Goal: Task Accomplishment & Management: Use online tool/utility

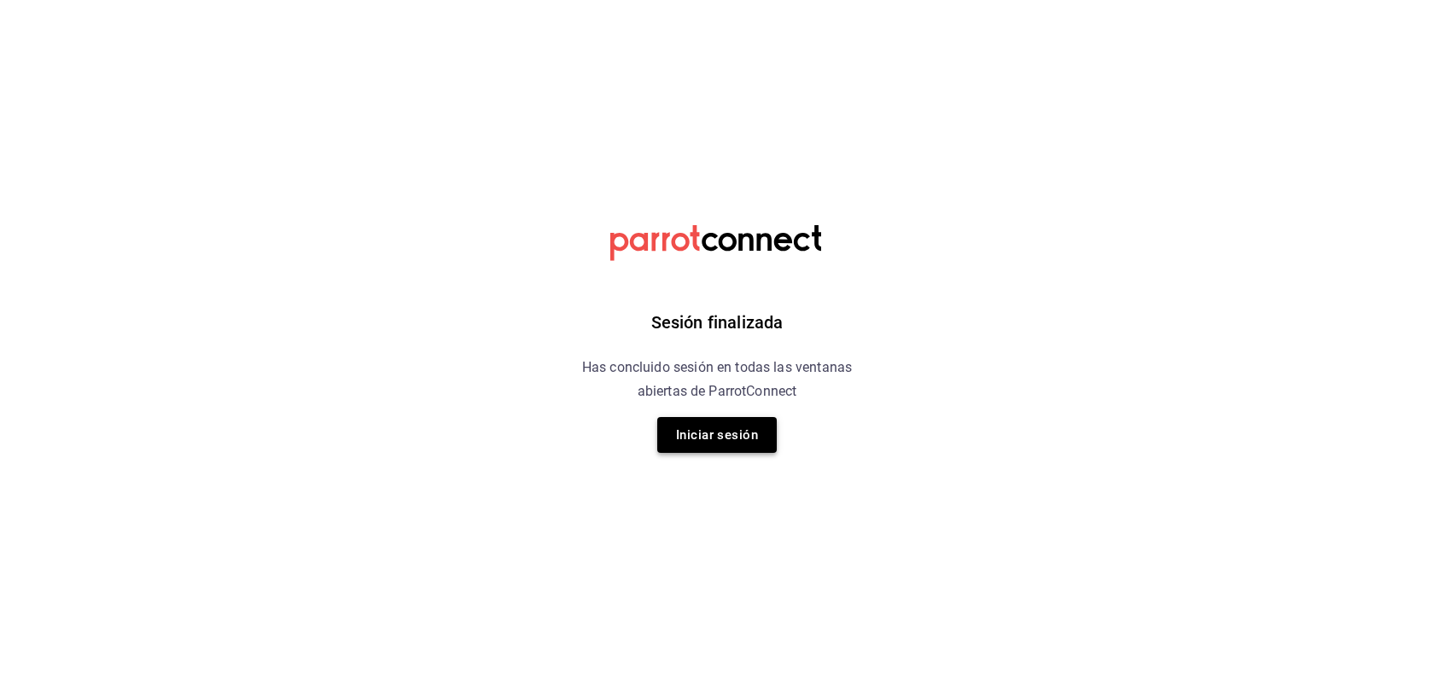
click at [689, 433] on button "Iniciar sesión" at bounding box center [716, 435] width 119 height 36
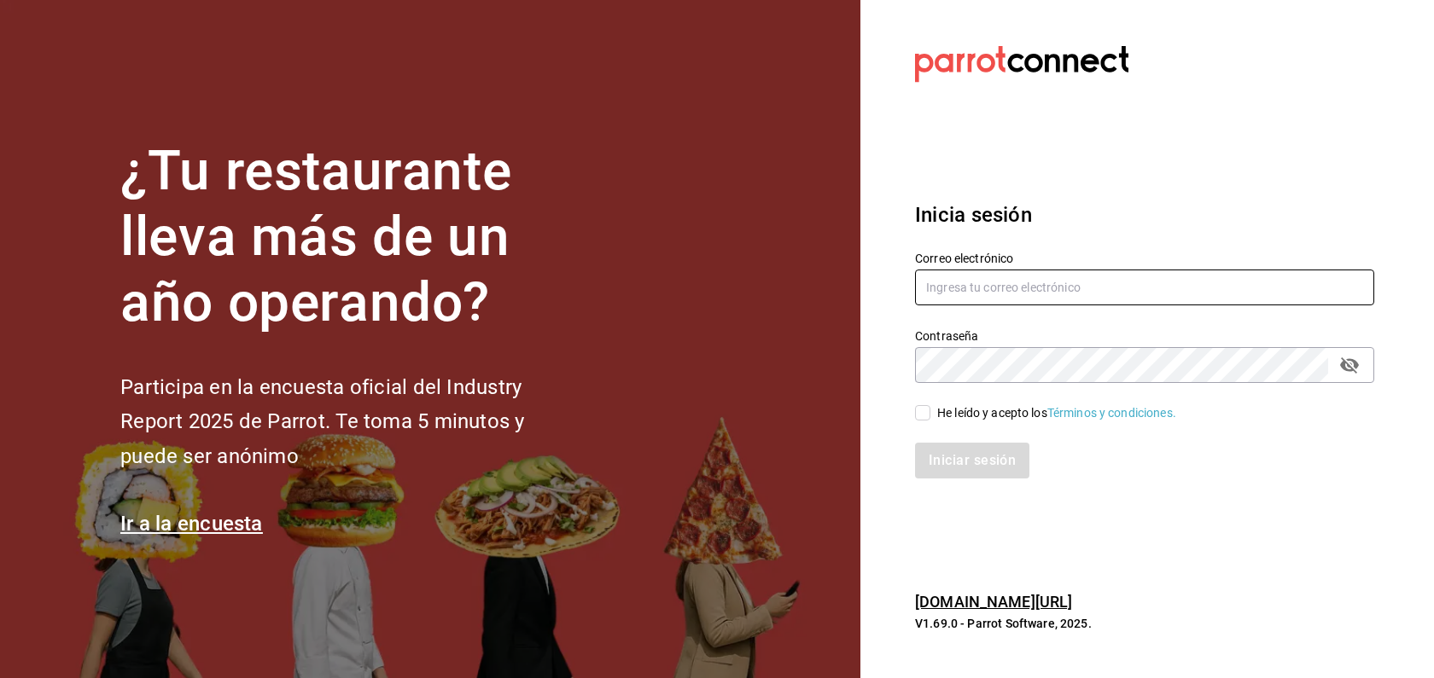
type input "dupont@debocaenboca.net"
click at [916, 419] on input "He leído y acepto los Términos y condiciones." at bounding box center [922, 412] width 15 height 15
checkbox input "true"
click at [951, 461] on button "Iniciar sesión" at bounding box center [973, 461] width 116 height 36
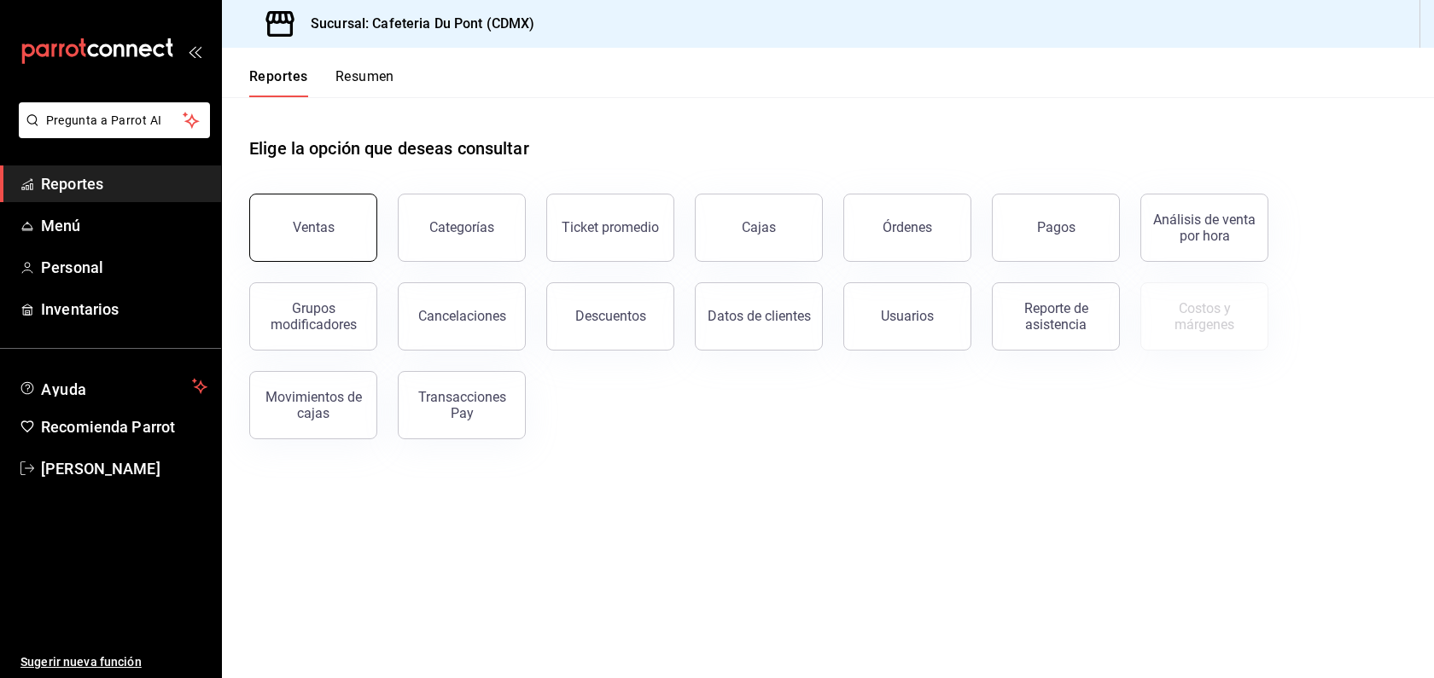
click at [330, 241] on button "Ventas" at bounding box center [313, 228] width 128 height 68
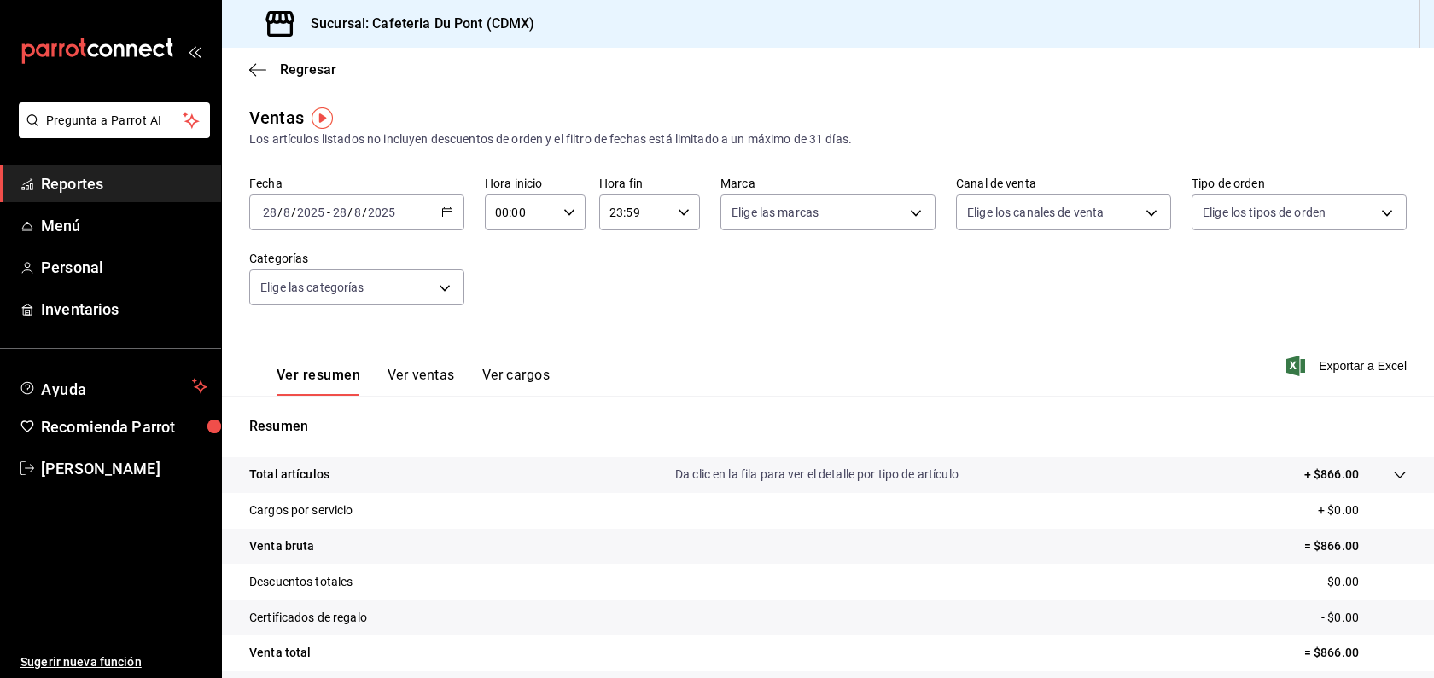
click at [375, 218] on input "2025" at bounding box center [381, 213] width 29 height 14
click at [360, 265] on span "Hoy" at bounding box center [330, 264] width 132 height 18
click at [84, 191] on span "Reportes" at bounding box center [124, 183] width 166 height 23
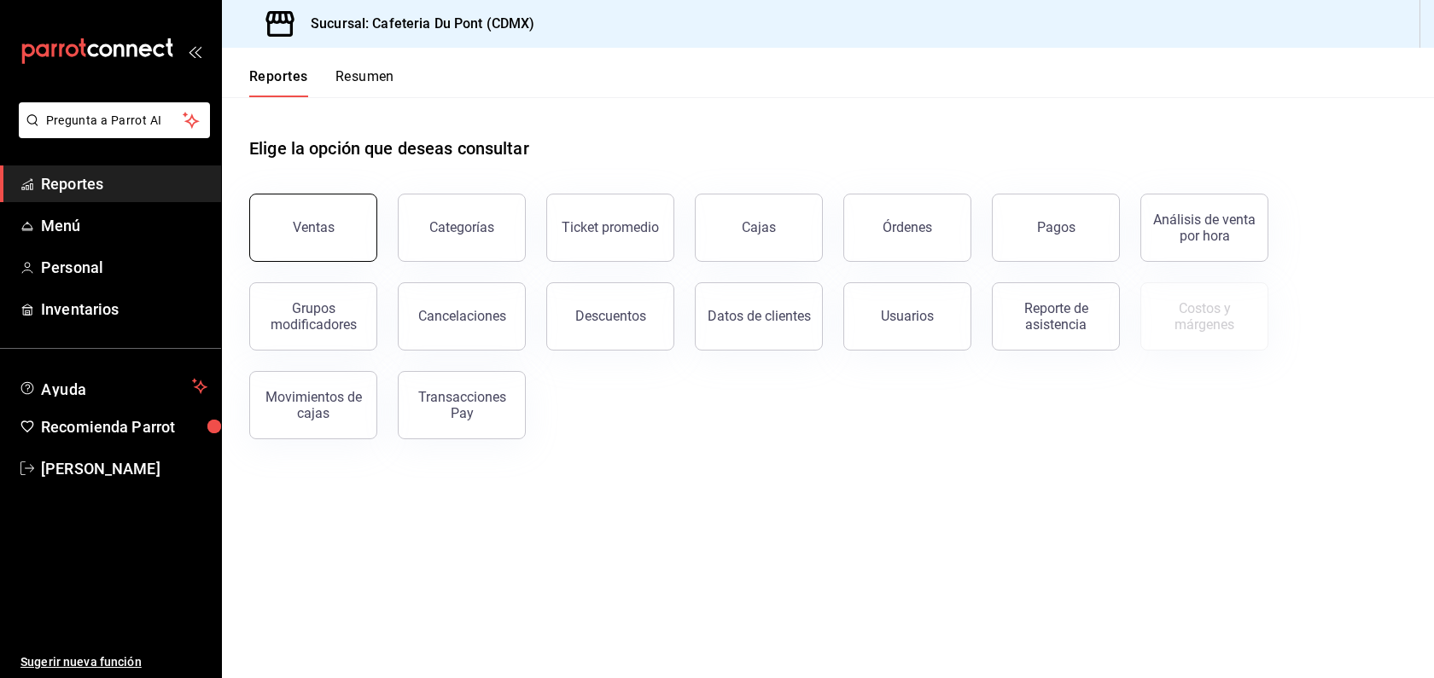
click at [350, 235] on button "Ventas" at bounding box center [313, 228] width 128 height 68
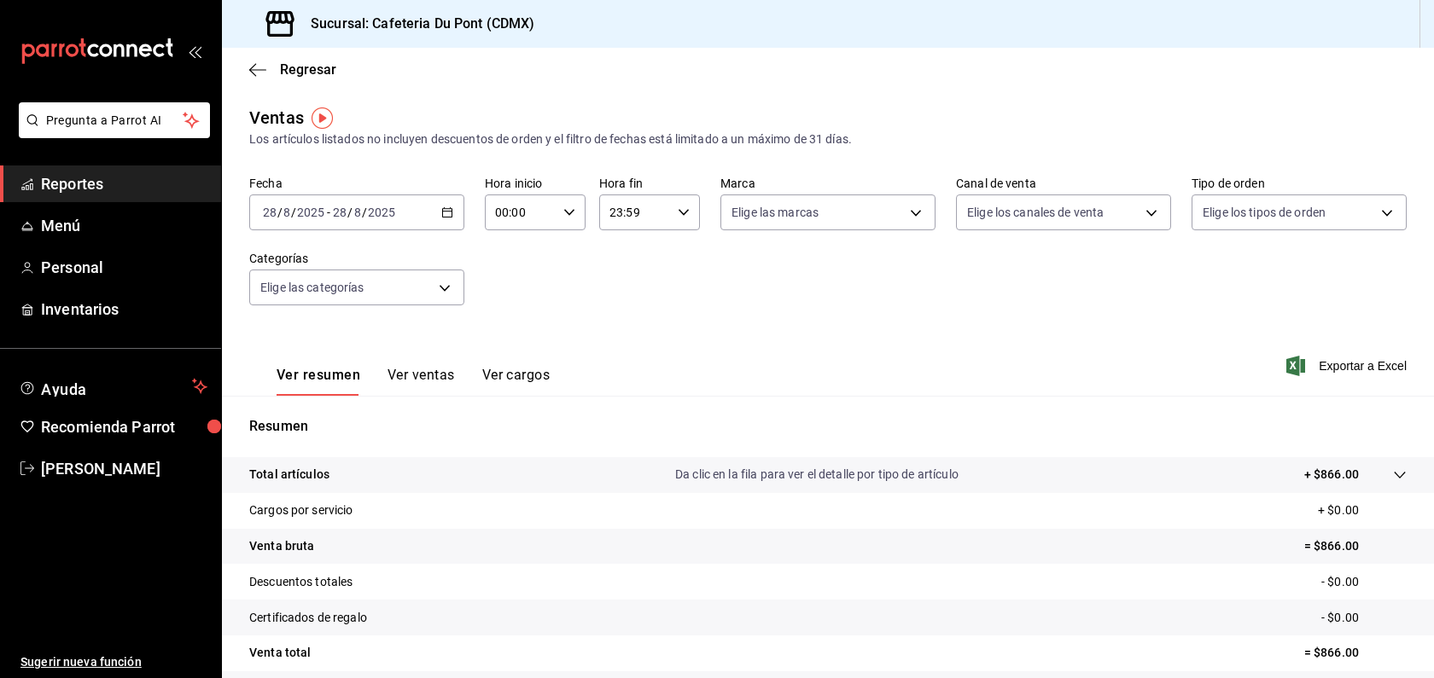
click at [421, 381] on button "Ver ventas" at bounding box center [420, 381] width 67 height 29
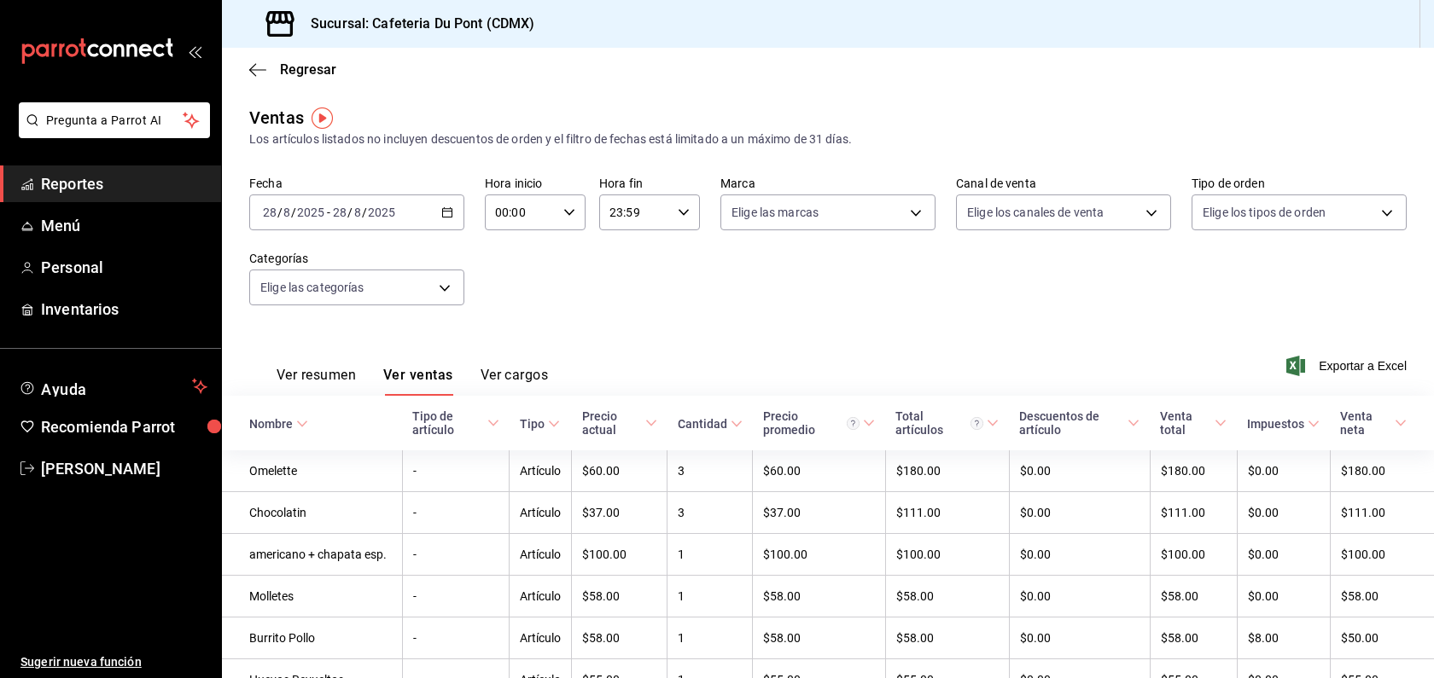
click at [942, 329] on div "Ver resumen Ver ventas Ver cargos Exportar a Excel" at bounding box center [828, 361] width 1212 height 70
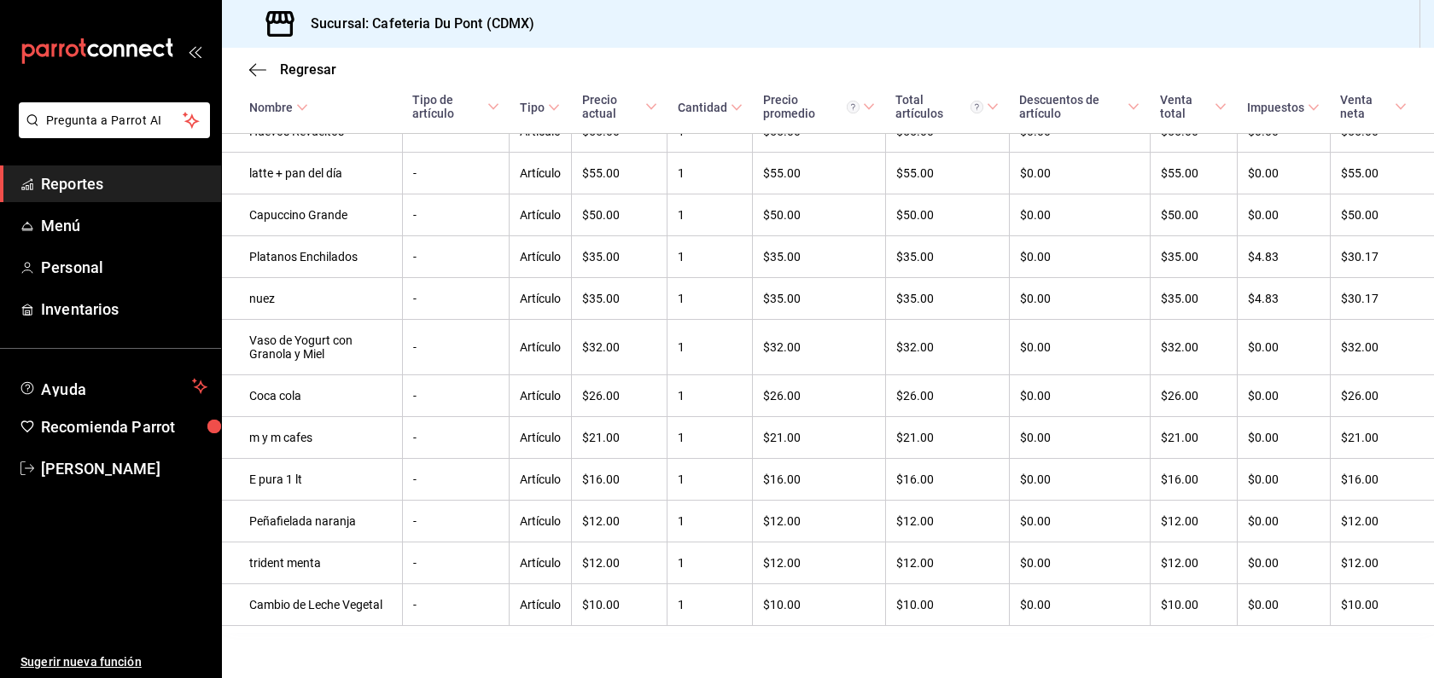
scroll to position [598, 0]
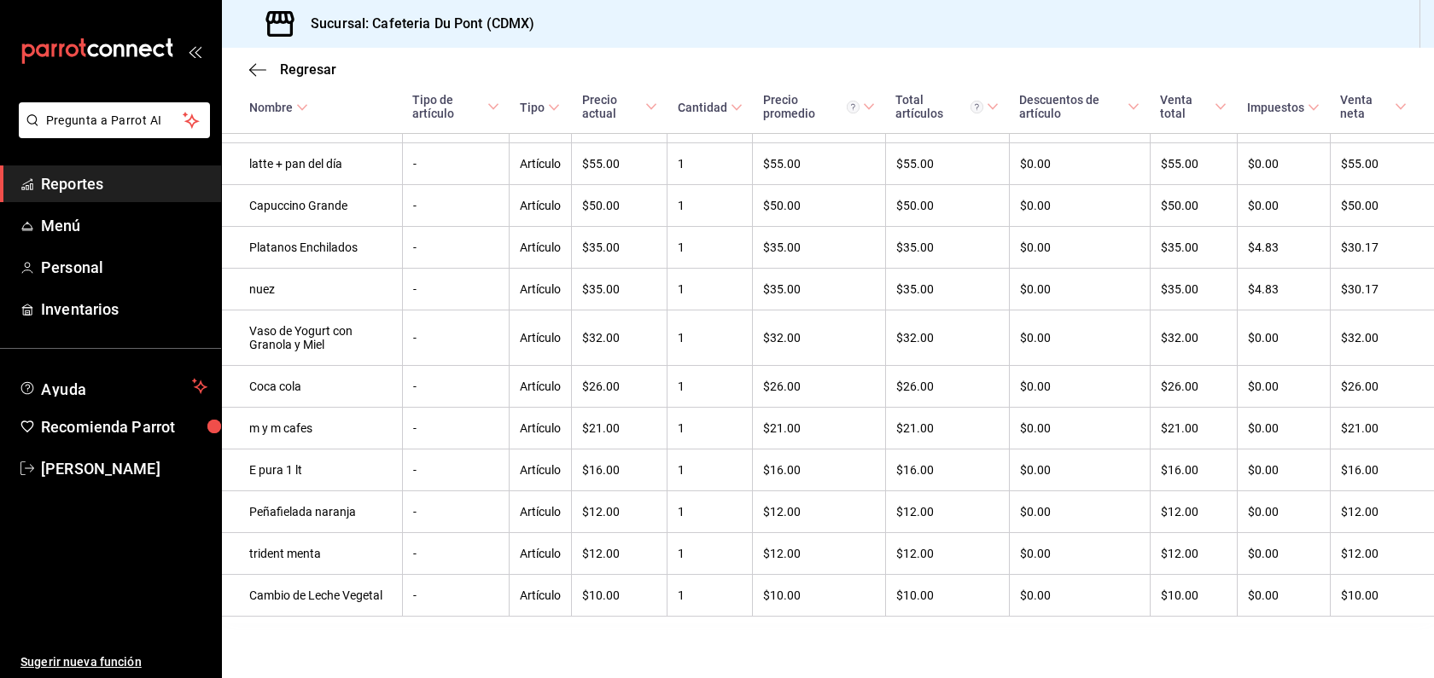
click at [132, 183] on span "Reportes" at bounding box center [124, 183] width 166 height 23
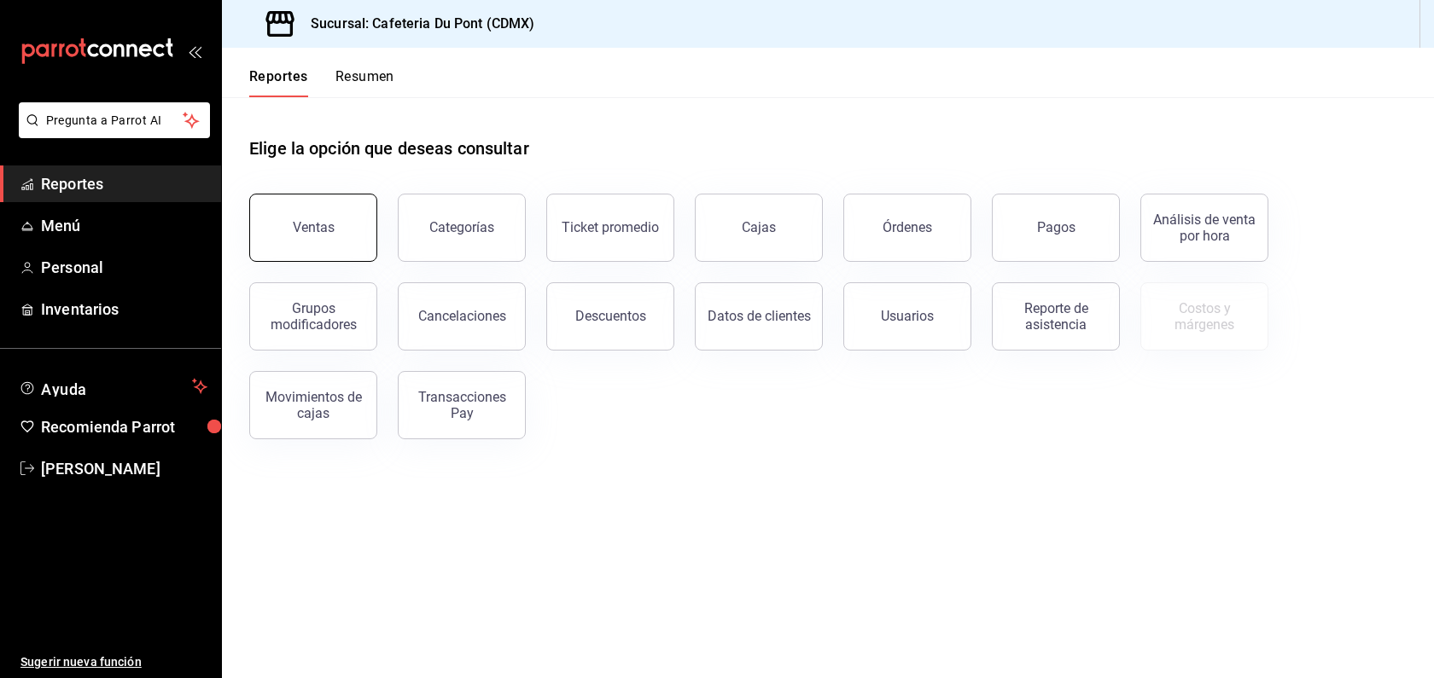
click at [322, 247] on button "Ventas" at bounding box center [313, 228] width 128 height 68
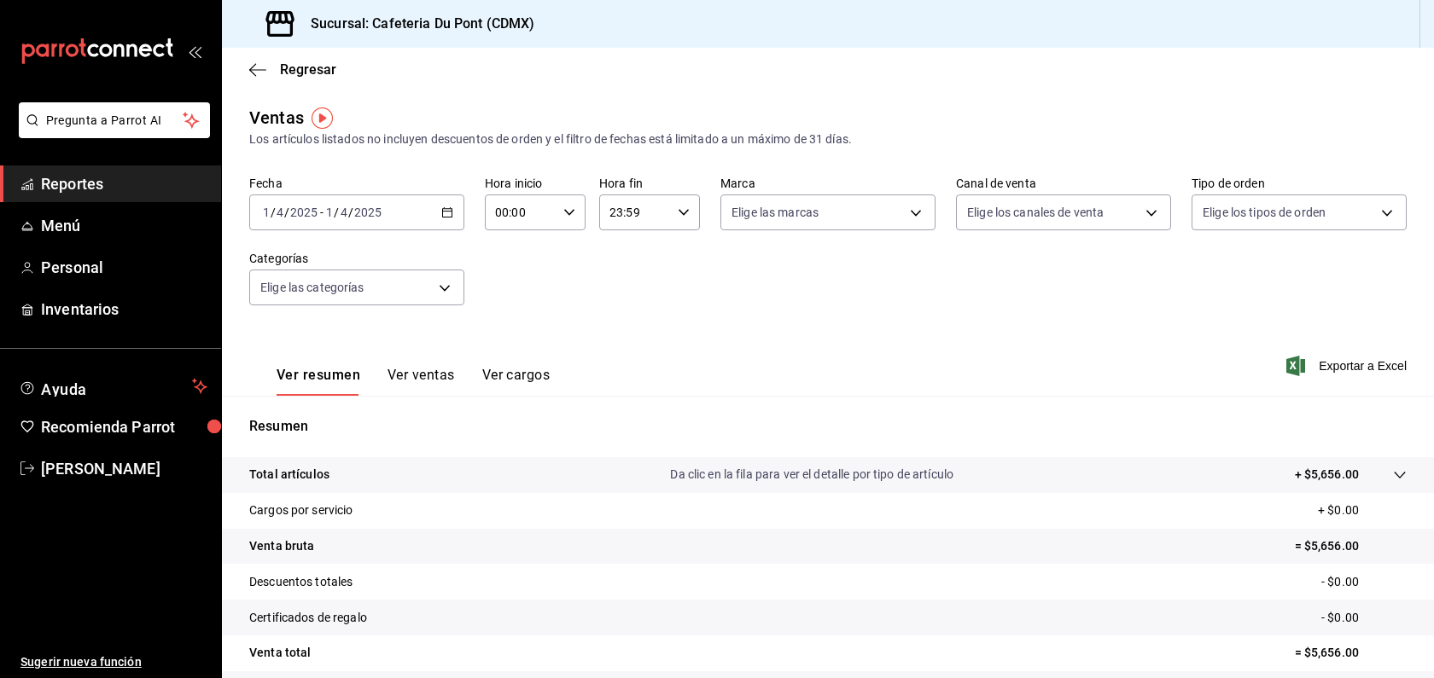
click at [435, 212] on div "[DATE] [DATE] - [DATE] [DATE]" at bounding box center [356, 213] width 215 height 36
click at [402, 275] on li "Hoy" at bounding box center [330, 264] width 160 height 38
click at [772, 260] on div "Fecha [DATE] [DATE] - [DATE] [DATE] Hora inicio 00:00 Hora inicio Hora fin 23:5…" at bounding box center [827, 251] width 1157 height 150
click at [130, 186] on span "Reportes" at bounding box center [124, 183] width 166 height 23
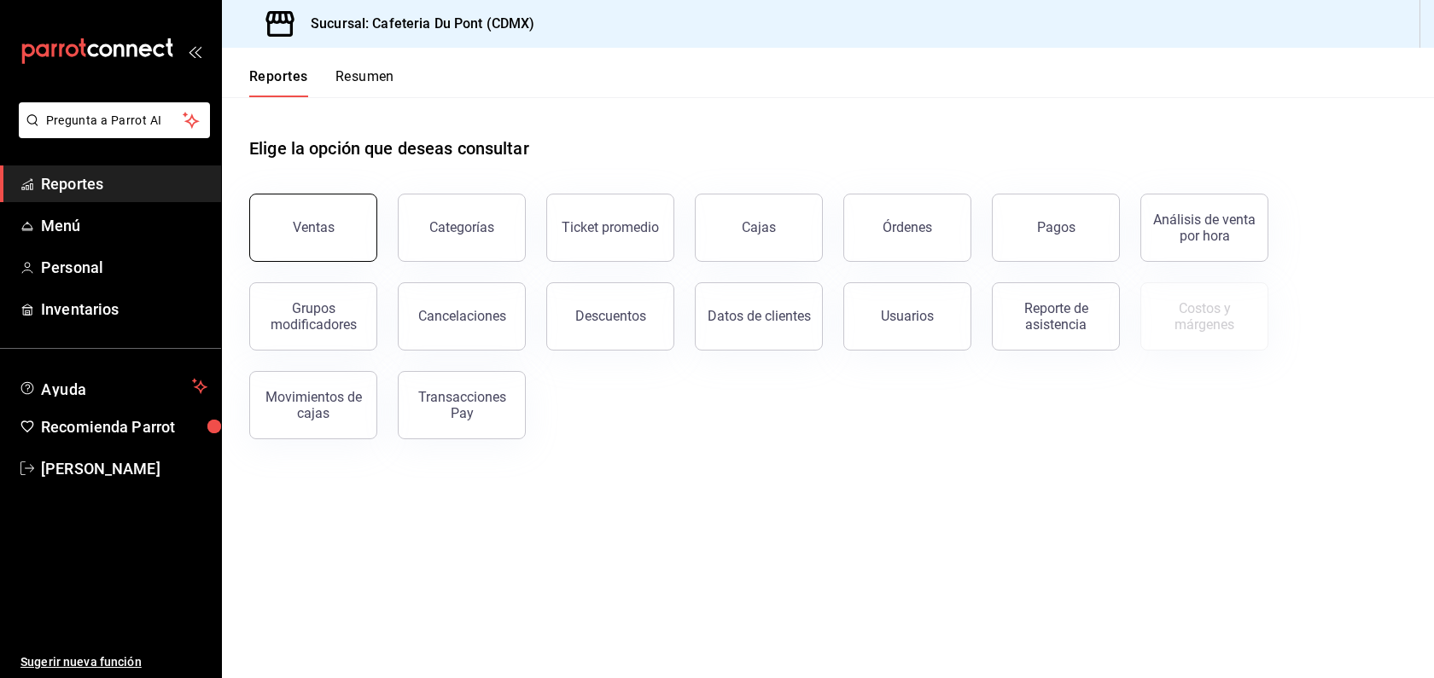
click at [362, 241] on button "Ventas" at bounding box center [313, 228] width 128 height 68
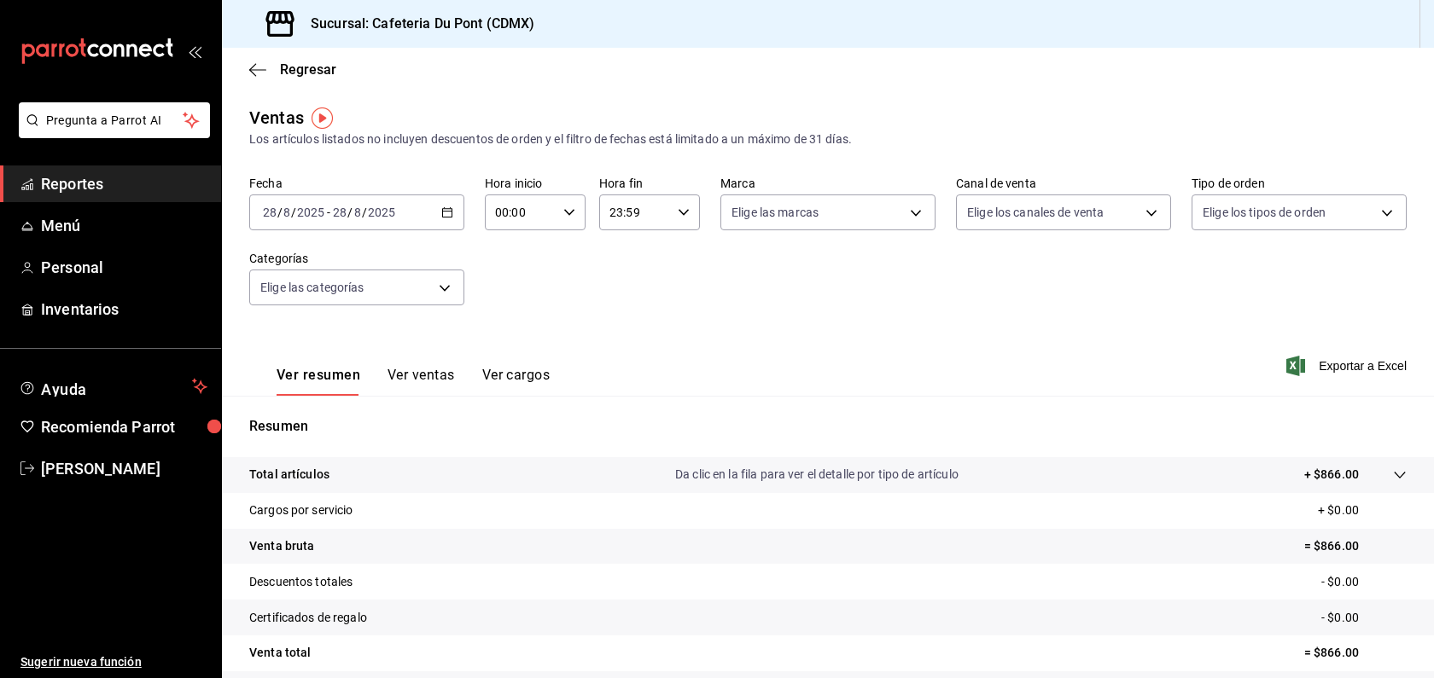
click at [391, 211] on input "2025" at bounding box center [381, 213] width 29 height 14
click at [389, 271] on span "Hoy" at bounding box center [330, 264] width 132 height 18
click at [445, 364] on div "Ver resumen Ver ventas Ver cargos" at bounding box center [399, 370] width 300 height 49
click at [444, 368] on button "Ver ventas" at bounding box center [420, 381] width 67 height 29
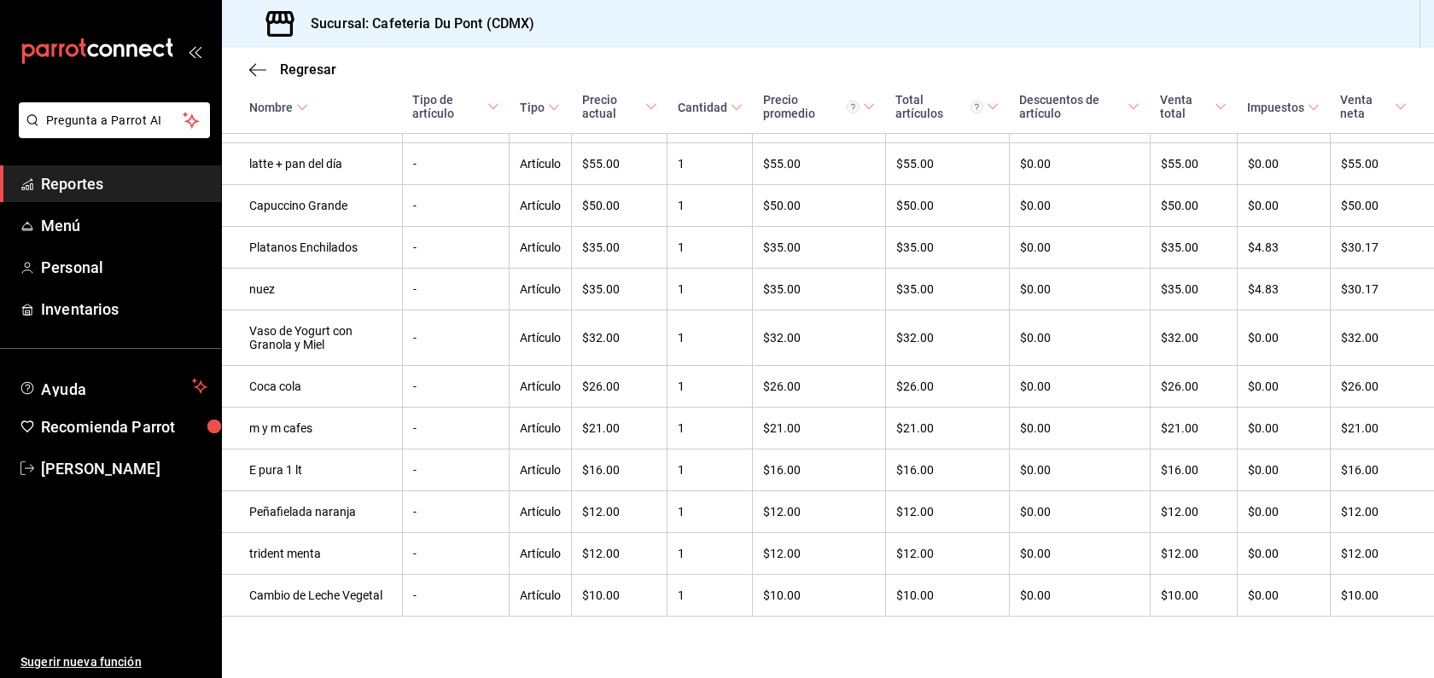
scroll to position [598, 0]
